Goal: Task Accomplishment & Management: Complete application form

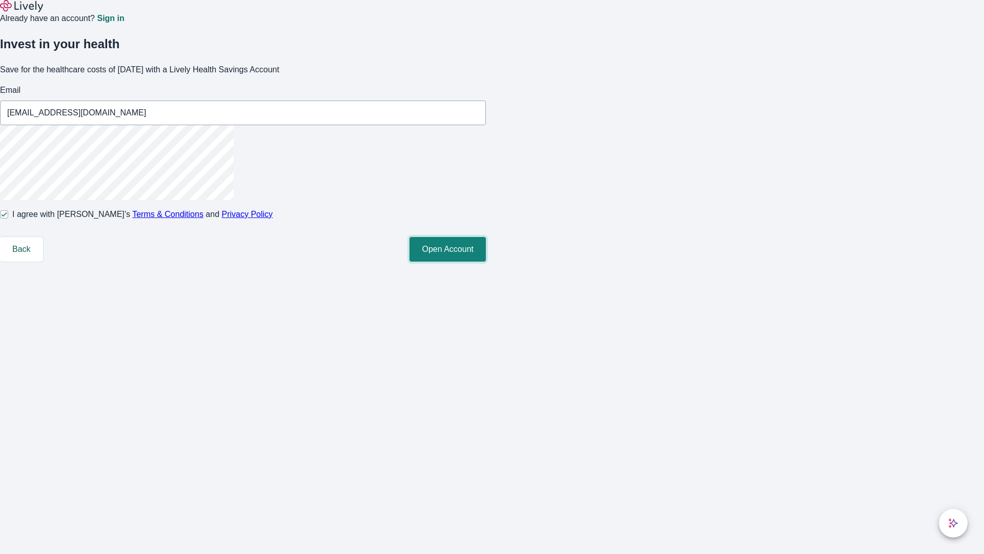
click at [486, 261] on button "Open Account" at bounding box center [448, 249] width 76 height 25
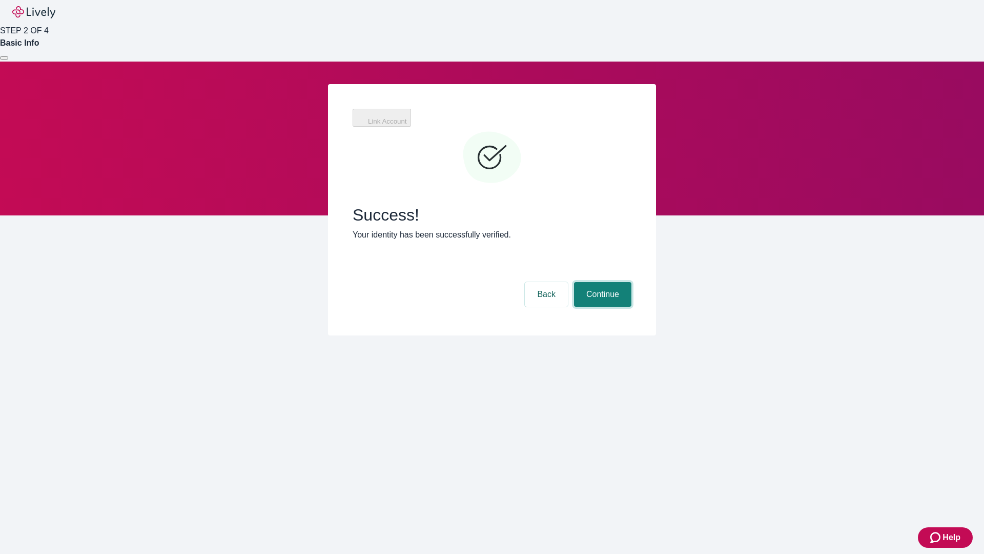
click at [601, 282] on button "Continue" at bounding box center [602, 294] width 57 height 25
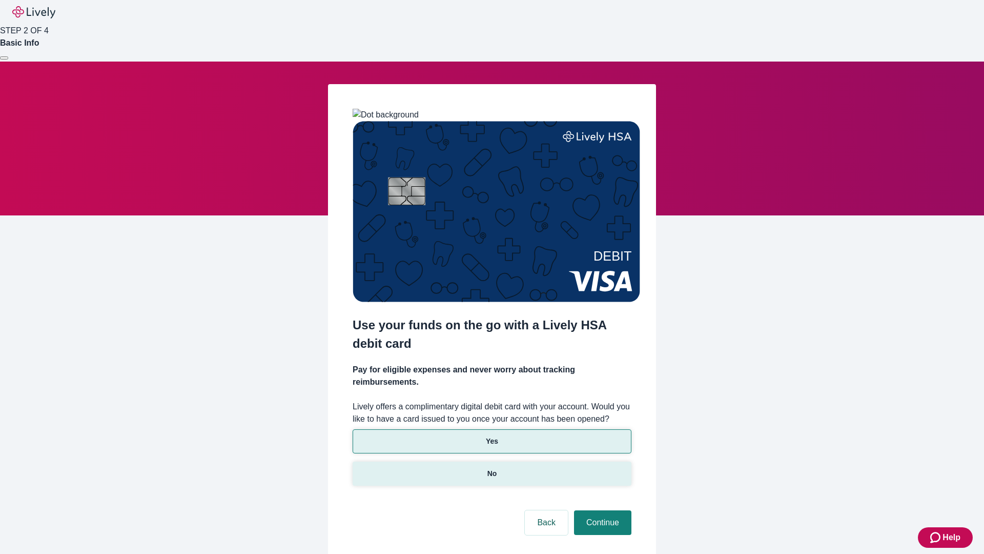
click at [492, 468] on p "No" at bounding box center [492, 473] width 10 height 11
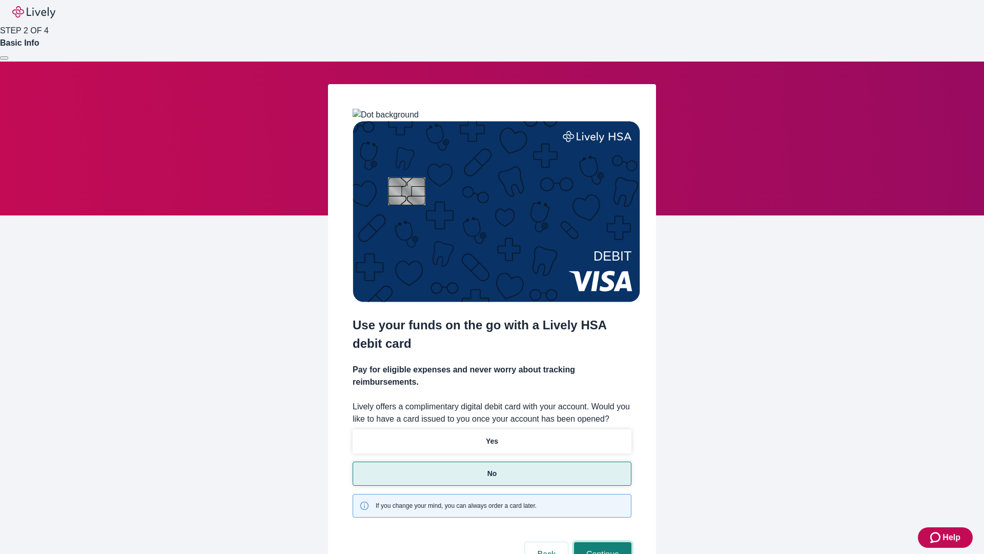
click at [601, 542] on button "Continue" at bounding box center [602, 554] width 57 height 25
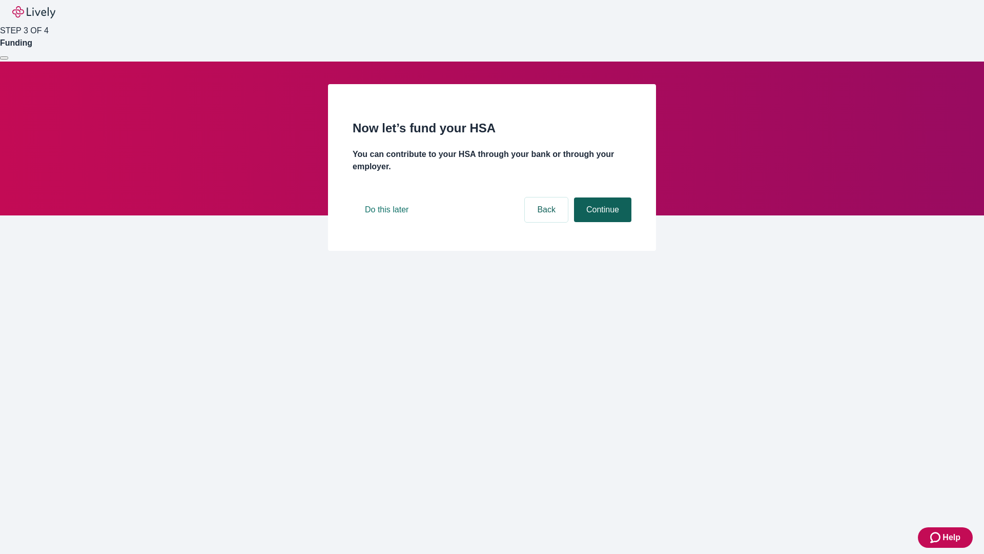
click at [601, 222] on button "Continue" at bounding box center [602, 209] width 57 height 25
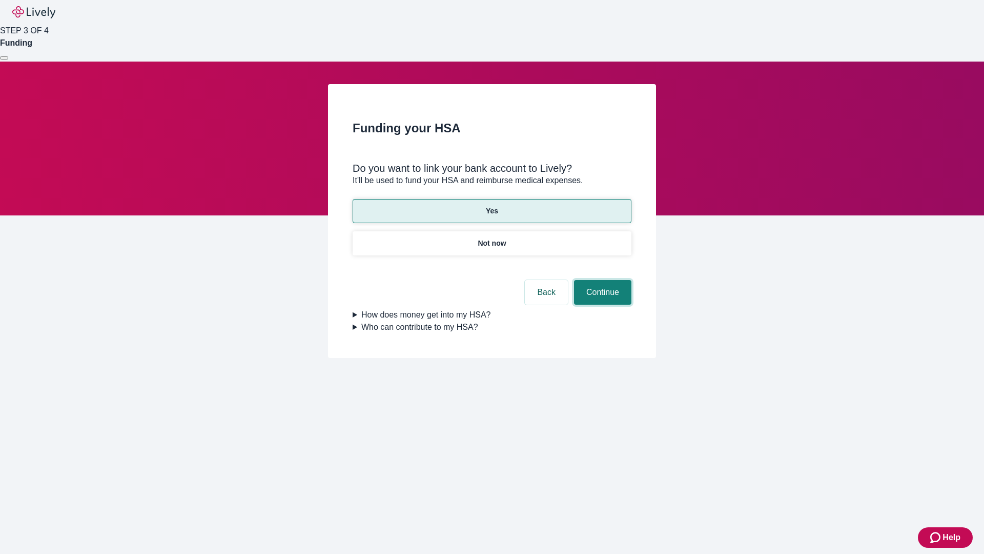
click at [601, 280] on button "Continue" at bounding box center [602, 292] width 57 height 25
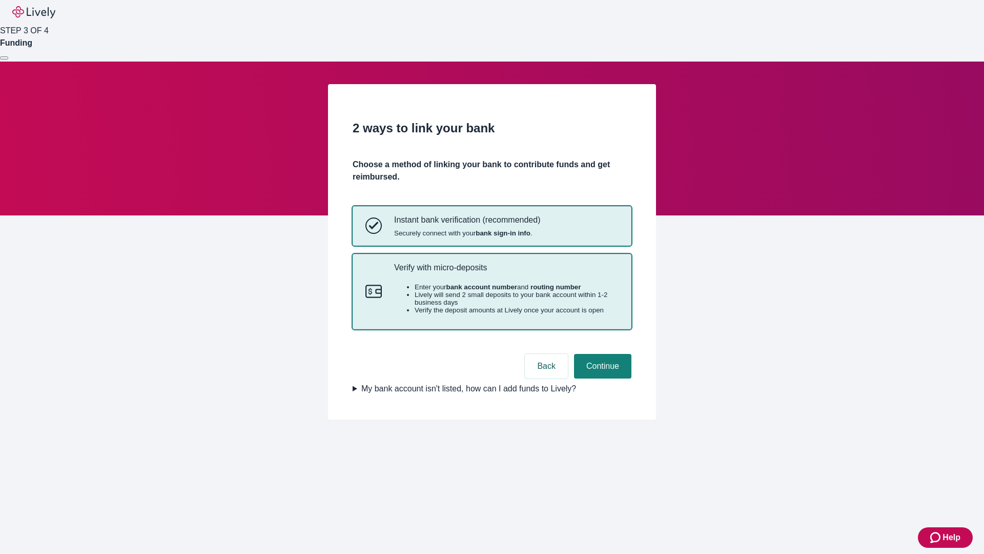
click at [506, 272] on p "Verify with micro-deposits" at bounding box center [506, 267] width 224 height 10
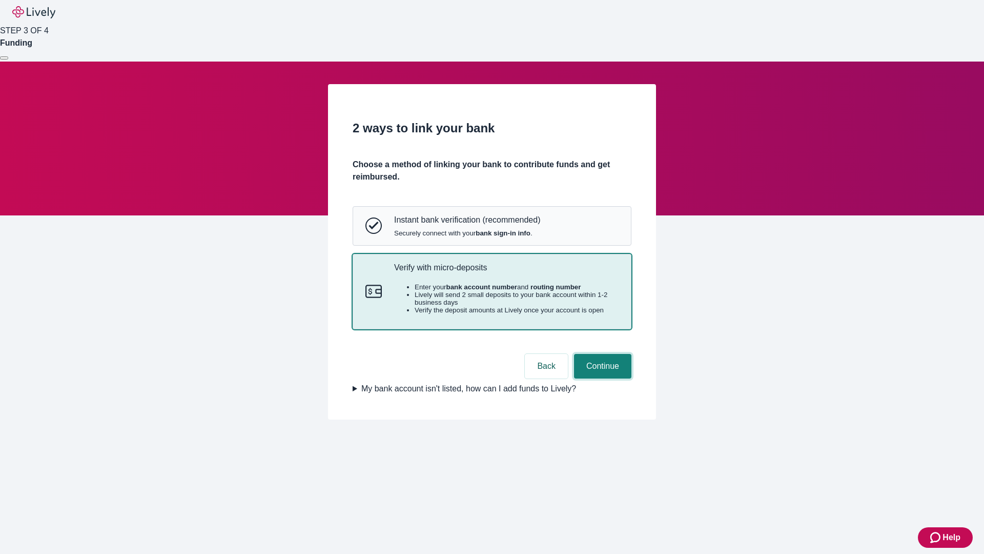
click at [601, 378] on button "Continue" at bounding box center [602, 366] width 57 height 25
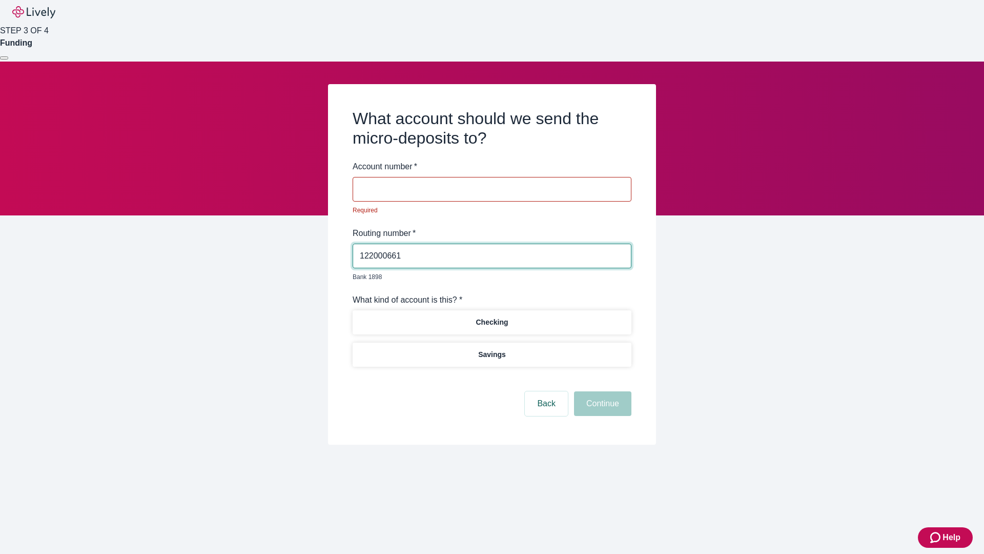
type input "122000661"
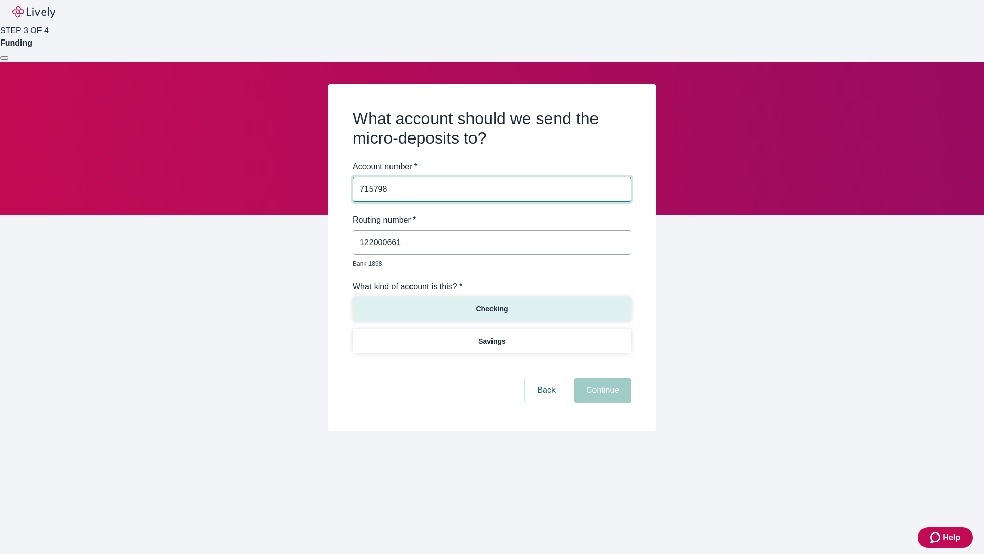
type input "715798"
click at [492, 303] on p "Checking" at bounding box center [492, 308] width 32 height 11
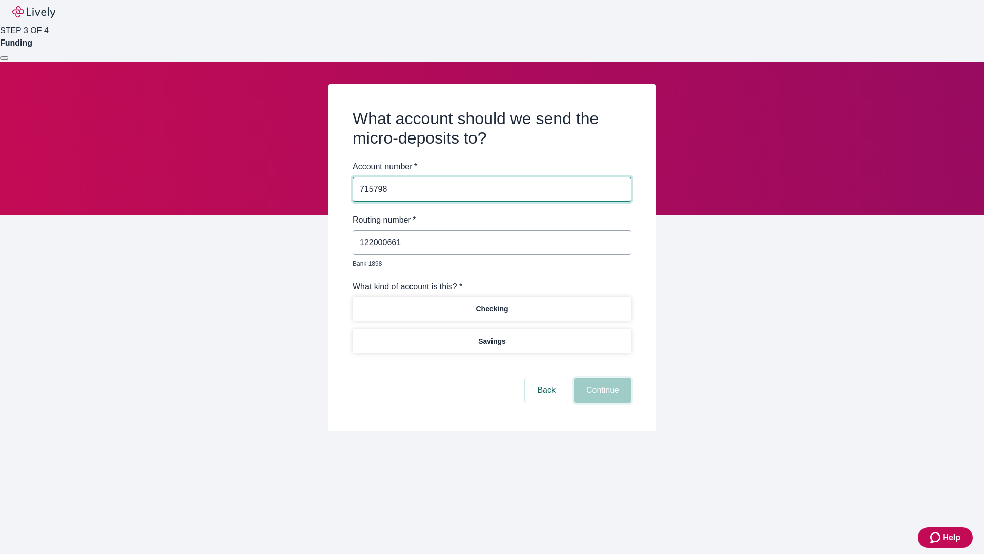
click at [601, 378] on button "Continue" at bounding box center [602, 390] width 57 height 25
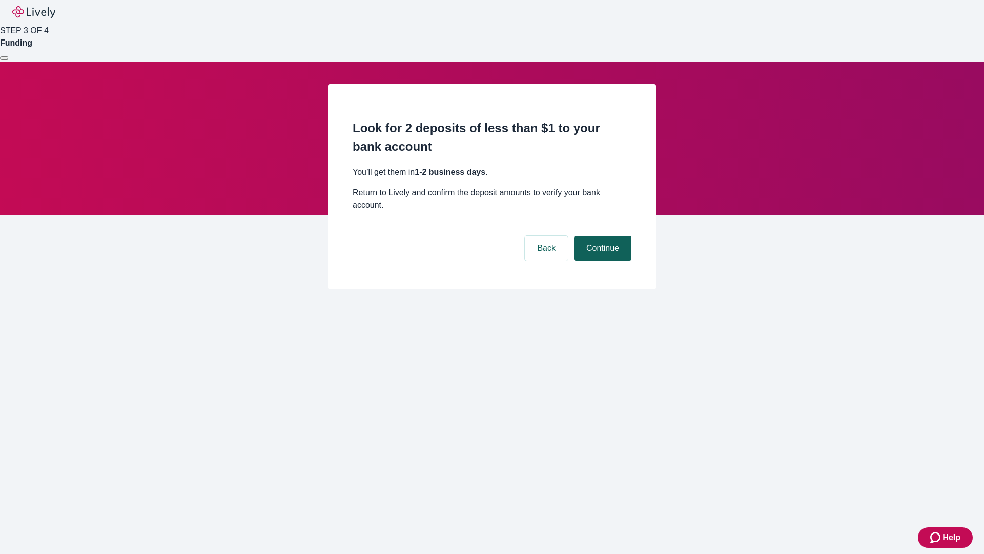
click at [601, 236] on button "Continue" at bounding box center [602, 248] width 57 height 25
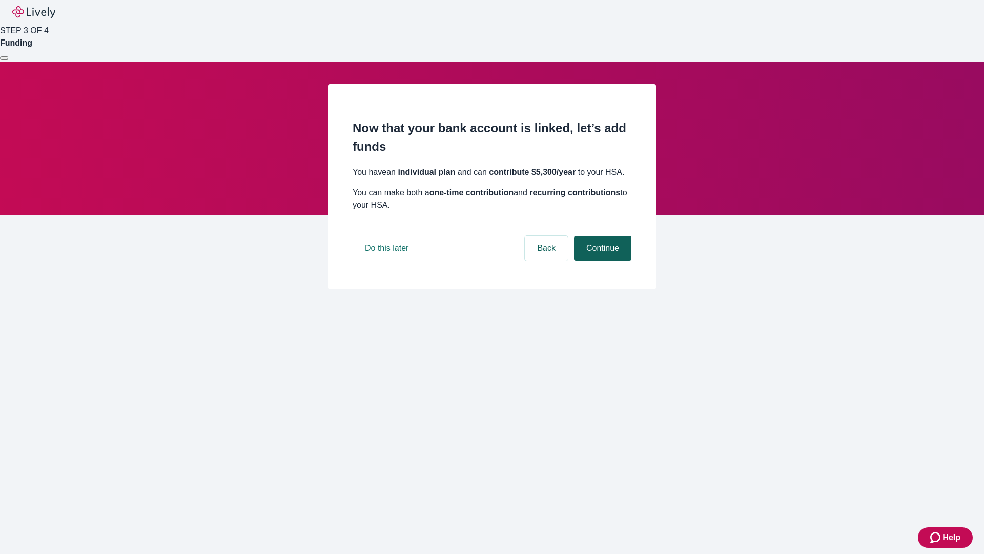
click at [601, 260] on button "Continue" at bounding box center [602, 248] width 57 height 25
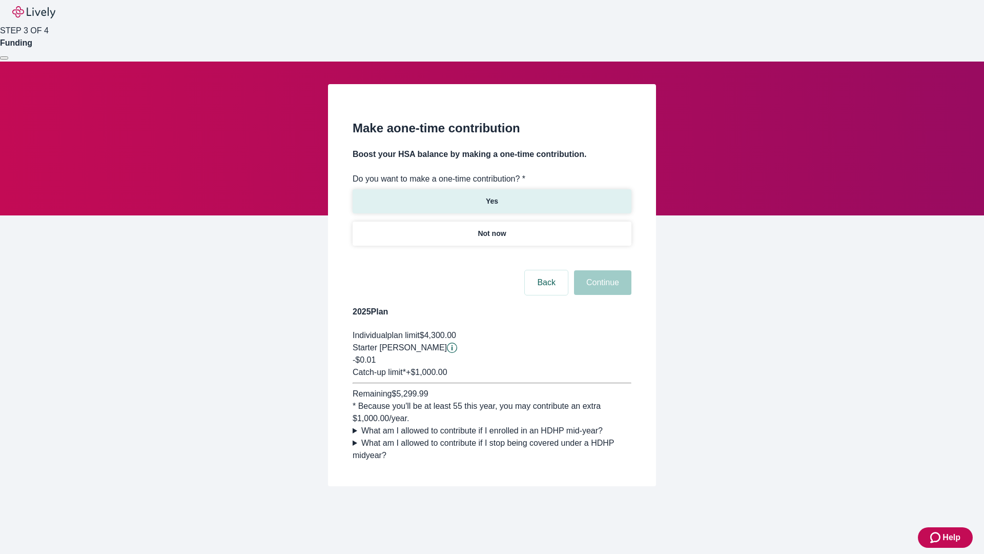
click at [492, 196] on p "Yes" at bounding box center [492, 201] width 12 height 11
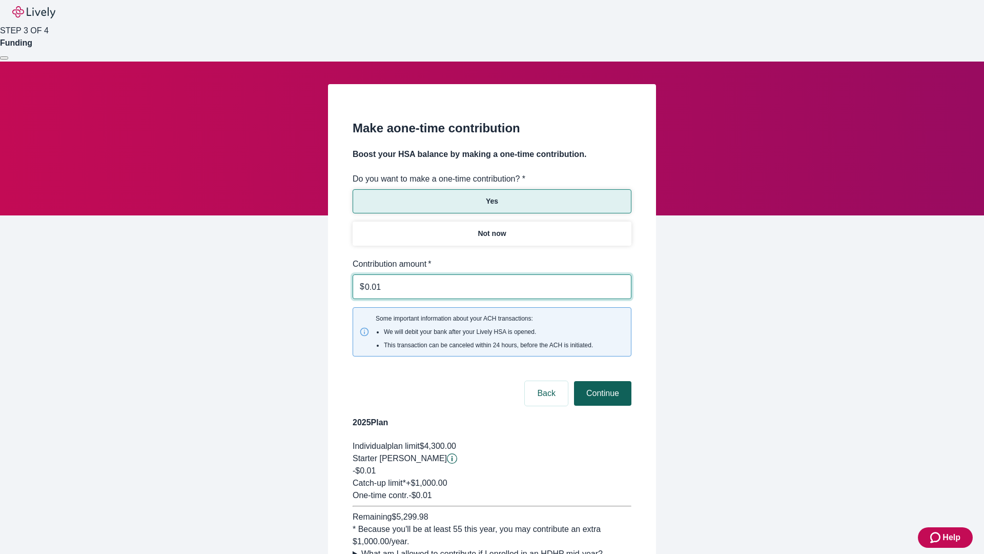
type input "0.01"
click at [601, 381] on button "Continue" at bounding box center [602, 393] width 57 height 25
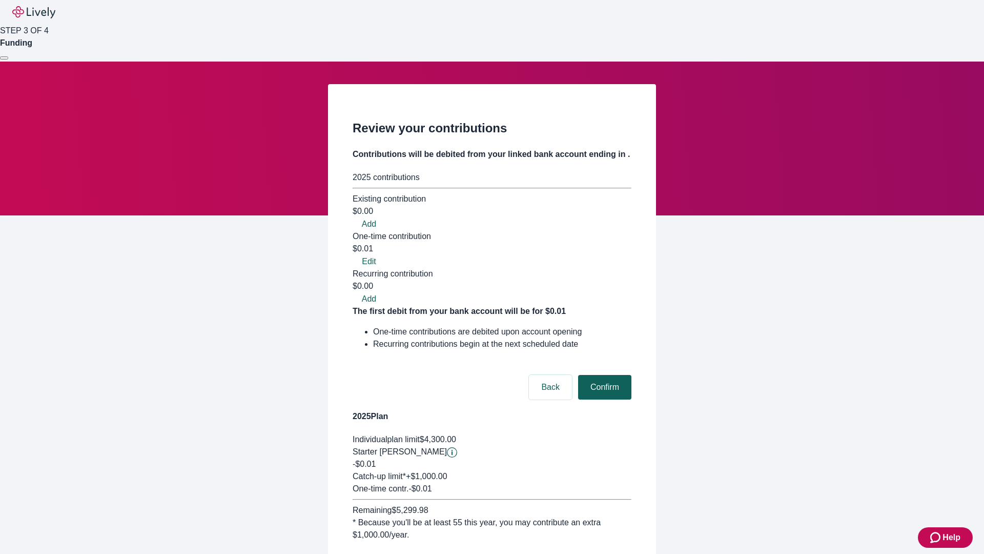
click at [603, 375] on button "Confirm" at bounding box center [604, 387] width 53 height 25
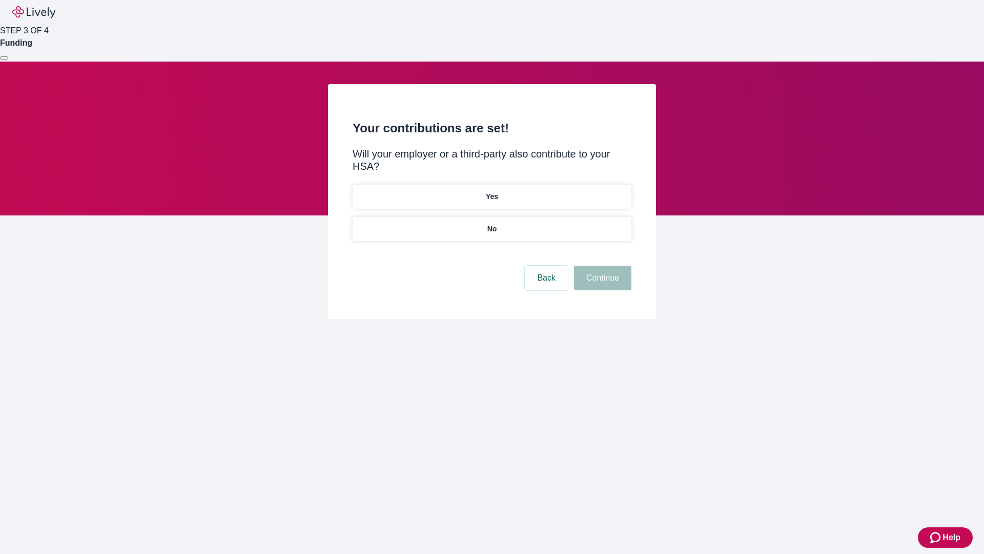
click at [492, 223] on p "No" at bounding box center [492, 228] width 10 height 11
click at [601, 265] on button "Continue" at bounding box center [602, 277] width 57 height 25
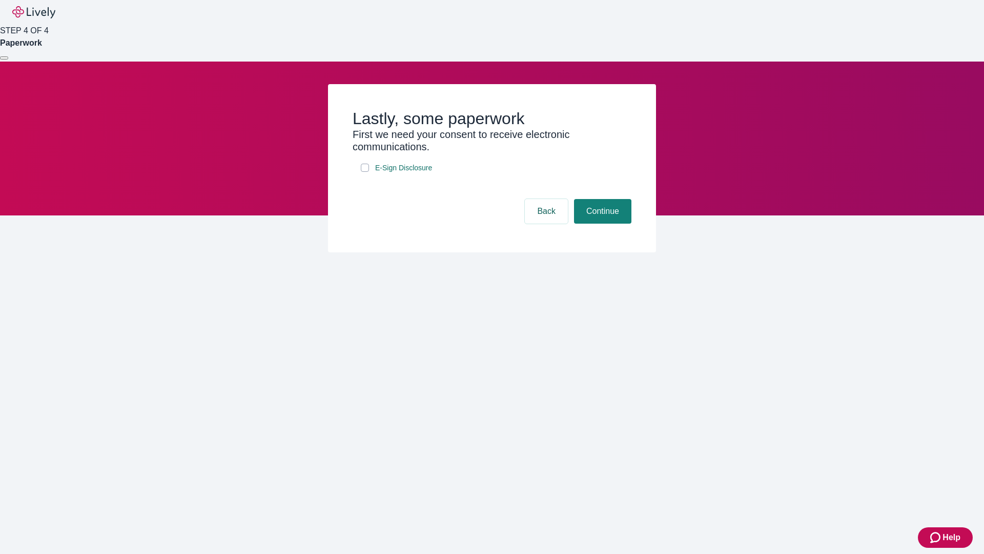
click at [365, 172] on input "E-Sign Disclosure" at bounding box center [365, 167] width 8 height 8
checkbox input "true"
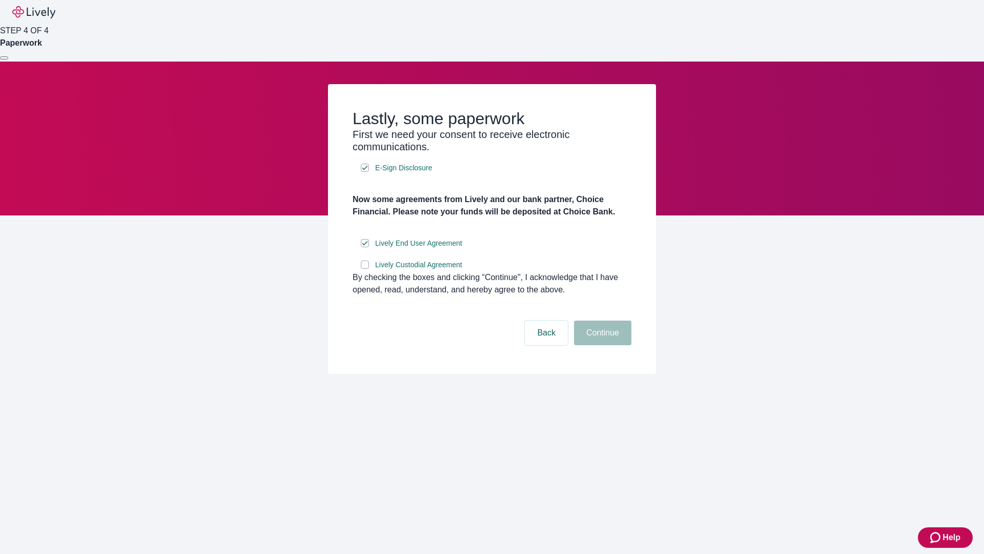
click at [365, 269] on input "Lively Custodial Agreement" at bounding box center [365, 264] width 8 height 8
checkbox input "true"
click at [601, 345] on button "Continue" at bounding box center [602, 332] width 57 height 25
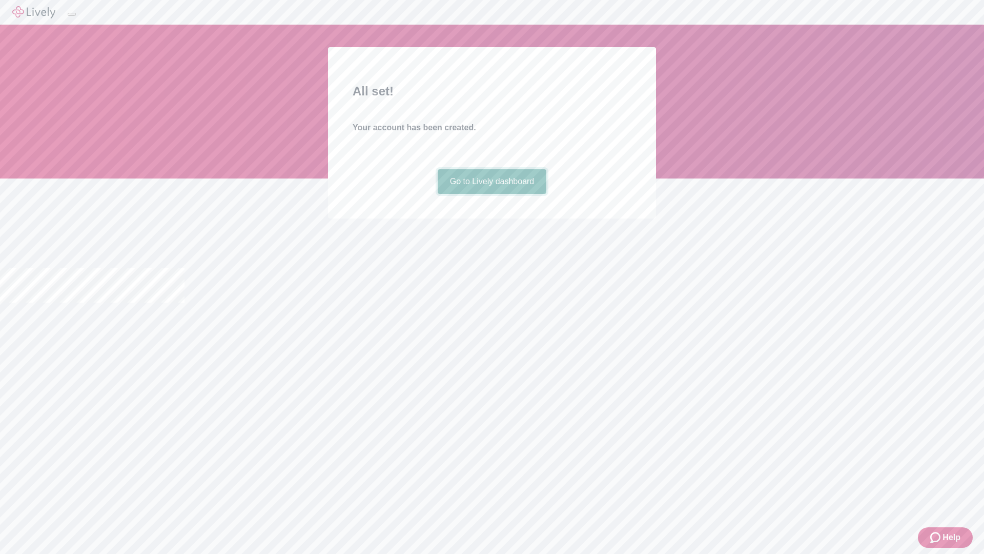
click at [492, 194] on link "Go to Lively dashboard" at bounding box center [492, 181] width 109 height 25
